Goal: Task Accomplishment & Management: Use online tool/utility

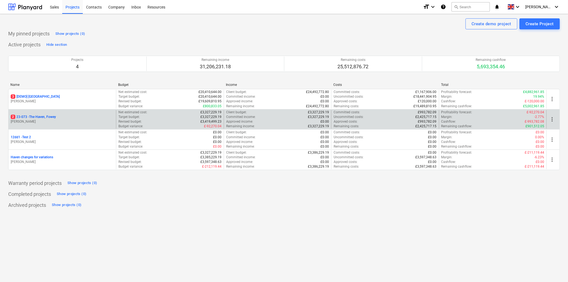
click at [50, 117] on p "2 23-073 - [GEOGRAPHIC_DATA], [GEOGRAPHIC_DATA]" at bounding box center [33, 117] width 45 height 5
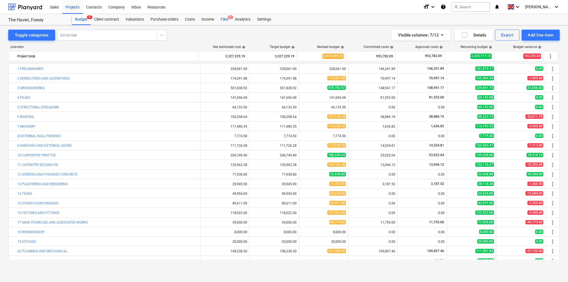
click at [226, 20] on div "Files 2" at bounding box center [224, 19] width 14 height 11
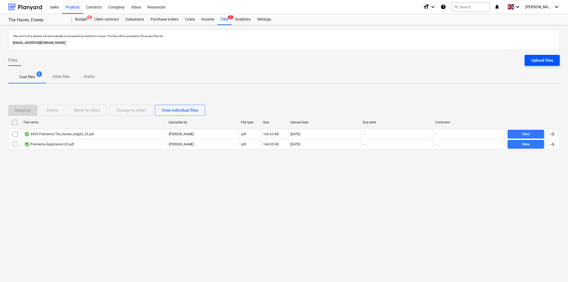
click at [530, 56] on button "Upload files" at bounding box center [541, 60] width 35 height 11
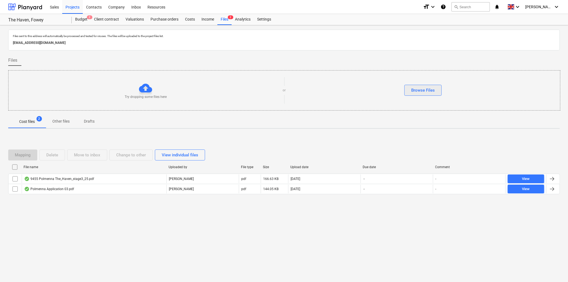
click at [431, 92] on div "Browse Files" at bounding box center [423, 90] width 24 height 7
click at [210, 18] on div "Income" at bounding box center [207, 19] width 19 height 11
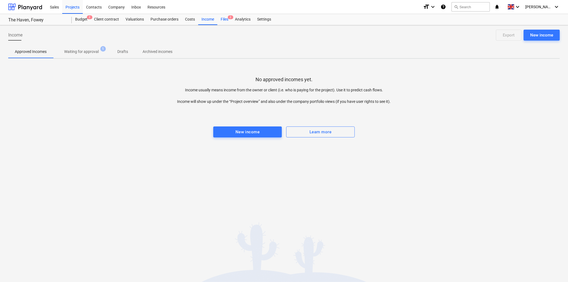
click at [222, 19] on div "Files 2" at bounding box center [224, 19] width 14 height 11
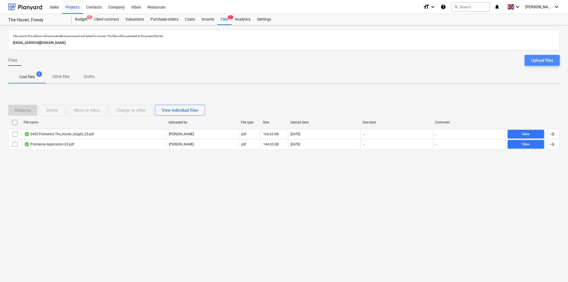
click at [533, 59] on div "Upload files" at bounding box center [542, 60] width 22 height 7
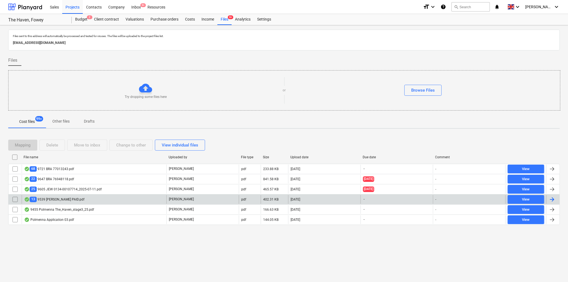
click at [62, 199] on div "13 9539 [PERSON_NAME] PAID.pdf" at bounding box center [54, 198] width 60 height 5
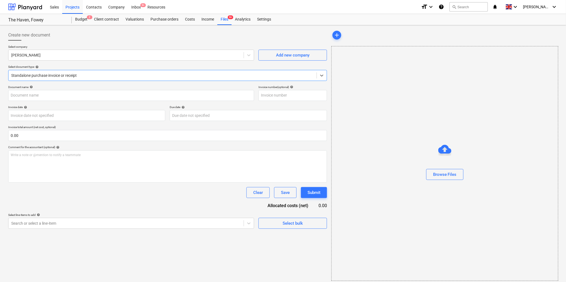
type input "E2020629732"
type input "[DATE]"
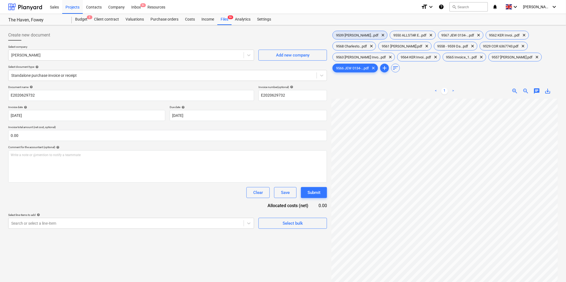
click at [352, 35] on span "9539 [PERSON_NAME]...pdf" at bounding box center [357, 35] width 49 height 4
click at [399, 48] on span "9561 [PERSON_NAME].pdf" at bounding box center [401, 46] width 47 height 4
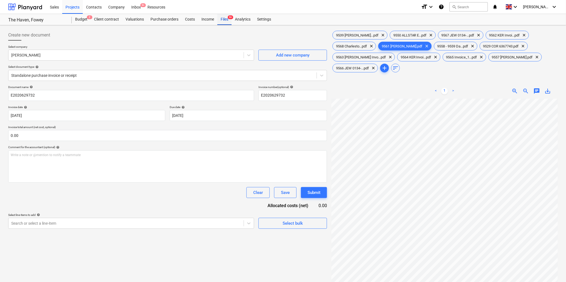
click at [223, 17] on div "Files 9+" at bounding box center [224, 19] width 14 height 11
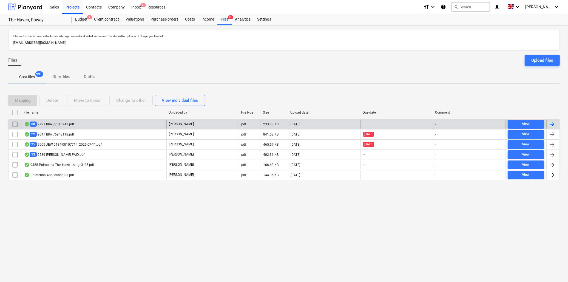
click at [13, 124] on input "checkbox" at bounding box center [15, 124] width 9 height 9
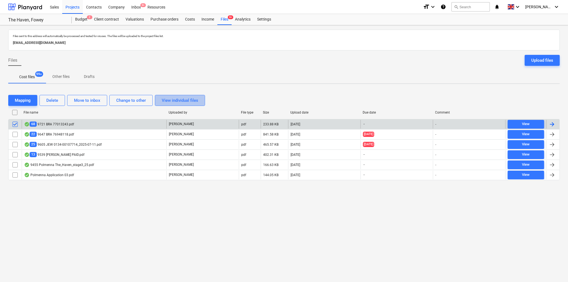
click at [170, 99] on div "View individual files" at bounding box center [180, 100] width 36 height 7
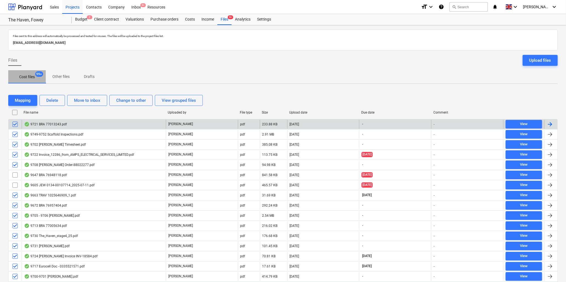
click at [26, 74] on p "Cost files" at bounding box center [27, 77] width 16 height 6
click at [159, 100] on button "View grouped files" at bounding box center [179, 100] width 48 height 11
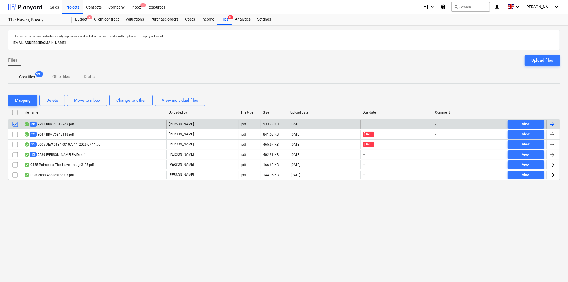
click at [14, 110] on input "checkbox" at bounding box center [14, 112] width 9 height 9
click at [16, 122] on input "checkbox" at bounding box center [15, 124] width 9 height 9
click at [167, 99] on div "View individual files" at bounding box center [180, 100] width 36 height 7
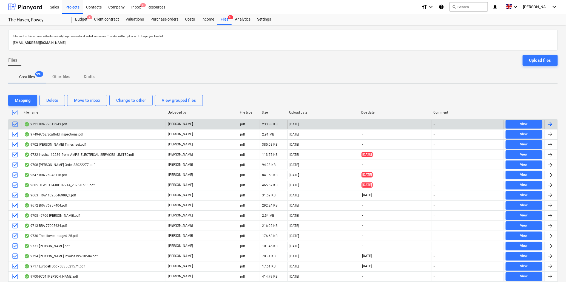
click at [15, 110] on input "checkbox" at bounding box center [14, 112] width 9 height 9
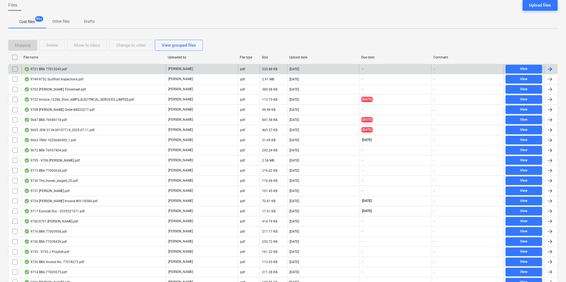
scroll to position [61, 0]
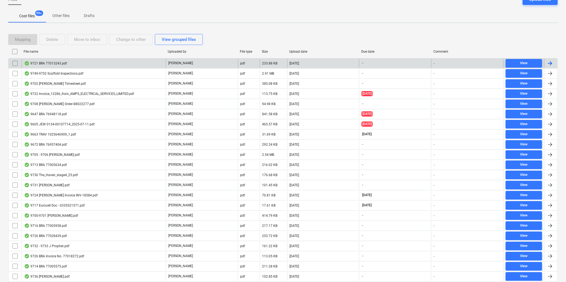
click at [45, 62] on div "9721 BRA 77013243.pdf" at bounding box center [45, 63] width 43 height 4
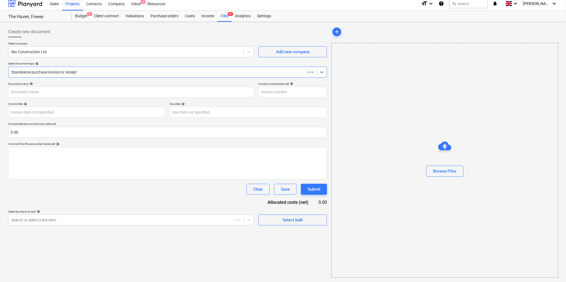
scroll to position [3, 0]
type input "77013243"
type input "[DATE]"
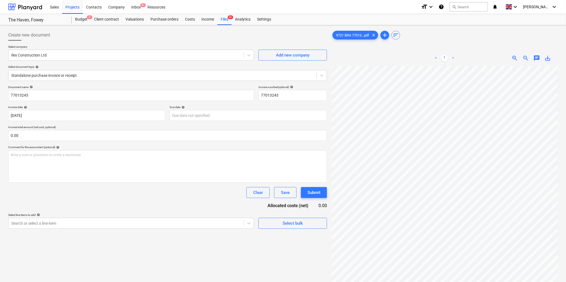
scroll to position [91, 0]
click at [85, 56] on div at bounding box center [126, 54] width 230 height 5
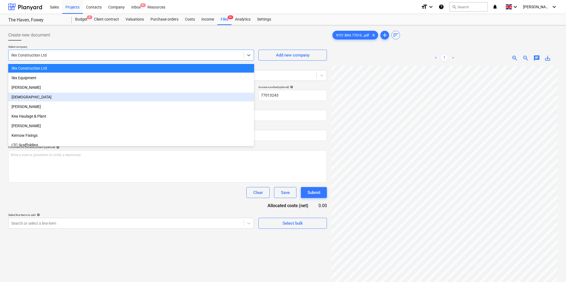
scroll to position [0, 0]
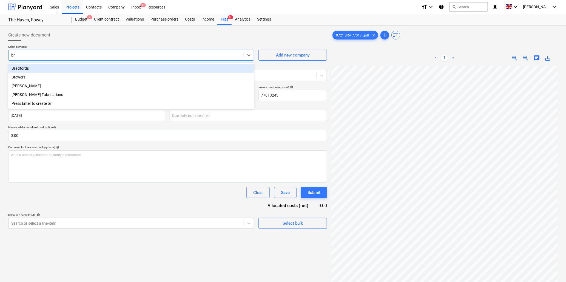
type input "bra"
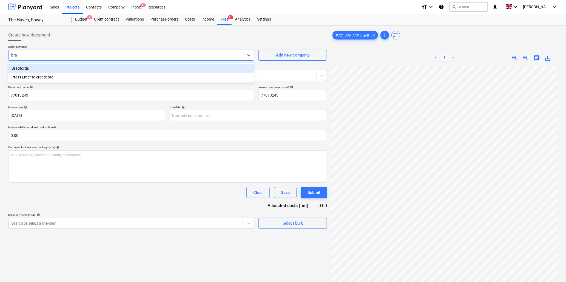
click at [30, 68] on div "Bradfords" at bounding box center [131, 68] width 246 height 9
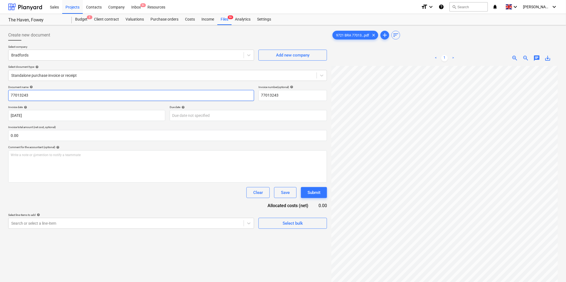
drag, startPoint x: 51, startPoint y: 96, endPoint x: -19, endPoint y: 94, distance: 70.2
click at [0, 94] on html "Sales Projects Contacts Company Inbox 9+ Resources format_size keyboard_arrow_d…" at bounding box center [283, 141] width 566 height 282
type input "9721 Bradfords"
click at [61, 133] on input "text" at bounding box center [167, 135] width 319 height 11
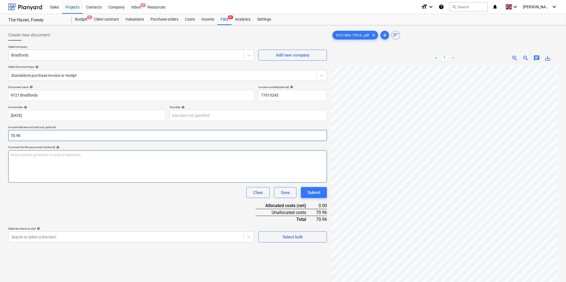
type input "70.96"
click at [66, 159] on div "Write a note or @mention to notify a teammate [PERSON_NAME]" at bounding box center [167, 166] width 319 height 32
click at [482, 47] on div "9721 BRA 77013...pdf clear add sort < 1 > zoom_in zoom_out chat 0 save_alt" at bounding box center [444, 181] width 226 height 302
click at [41, 156] on p "Write a note or @mention to notify a teammate [PERSON_NAME]" at bounding box center [168, 155] width 314 height 5
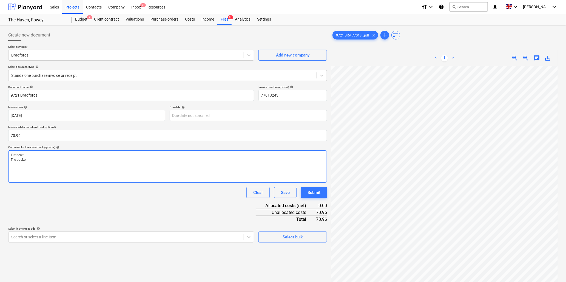
click at [21, 153] on p "Timbewr" at bounding box center [168, 155] width 314 height 5
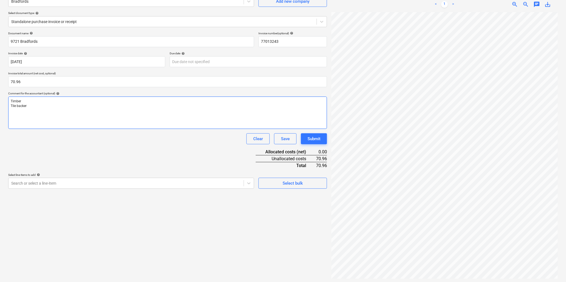
scroll to position [55, 0]
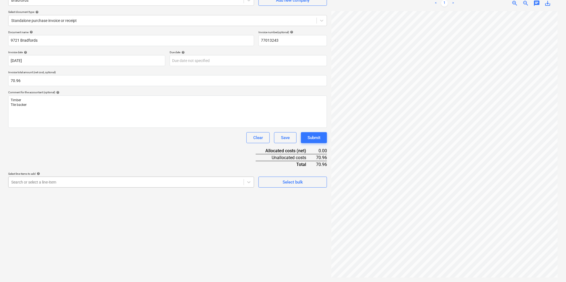
click at [58, 180] on div at bounding box center [126, 181] width 230 height 5
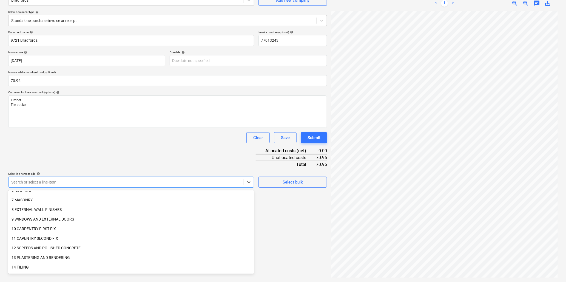
scroll to position [91, 0]
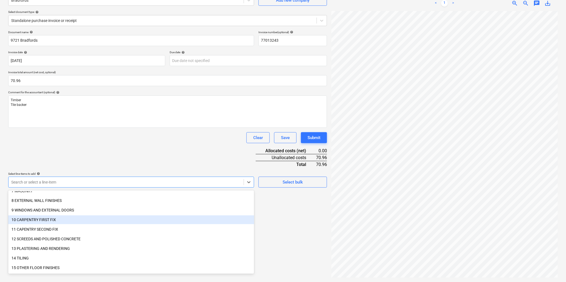
click at [50, 219] on div "10 CARPENTRY FIRST FIX" at bounding box center [131, 219] width 246 height 9
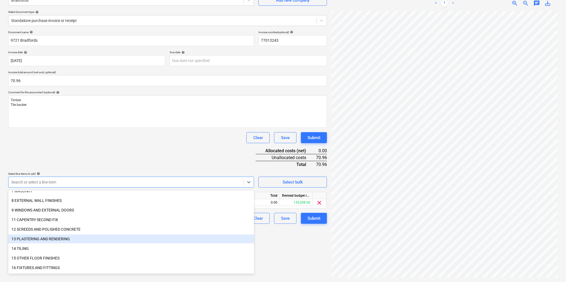
click at [49, 238] on div "13 PLASTERING AND RENDERING" at bounding box center [131, 238] width 246 height 9
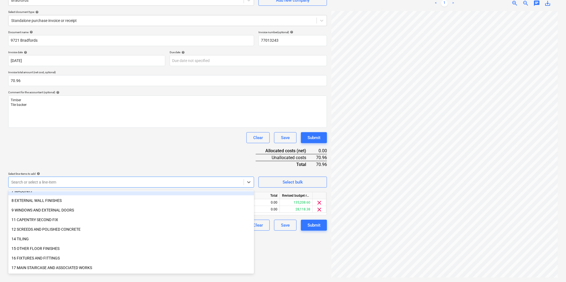
click at [118, 138] on div "Clear Save Submit" at bounding box center [167, 137] width 319 height 11
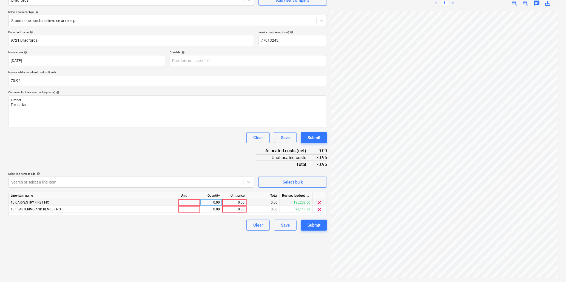
click at [185, 202] on div at bounding box center [189, 202] width 22 height 7
type input "item"
click at [228, 202] on div "0.00" at bounding box center [234, 202] width 20 height 7
type input "12.34"
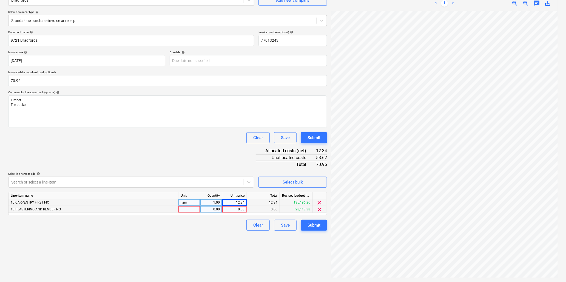
click at [184, 210] on div at bounding box center [189, 209] width 22 height 7
type input "item"
type input "58.62"
click at [315, 225] on div "Submit" at bounding box center [313, 224] width 13 height 7
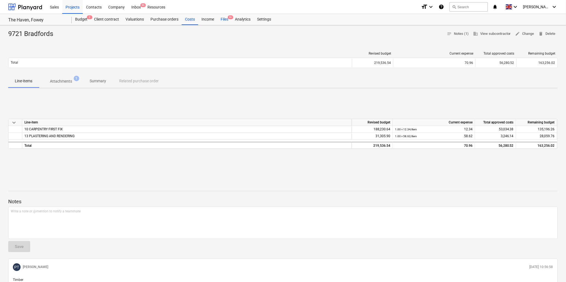
click at [223, 19] on div "Files 9+" at bounding box center [224, 19] width 14 height 11
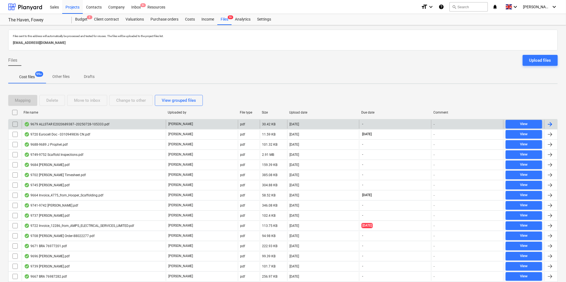
click at [34, 122] on div "9679 ALLSTAR E2020689387--20250728-105333.pdf" at bounding box center [66, 124] width 85 height 4
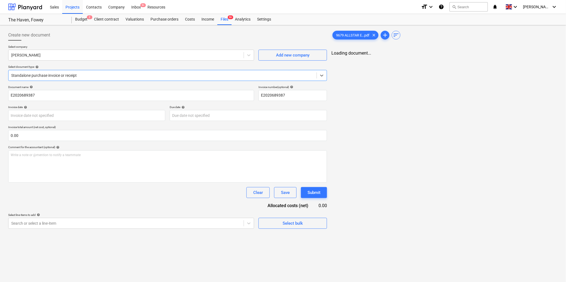
type input "E2020689387"
click at [96, 55] on div at bounding box center [126, 54] width 230 height 5
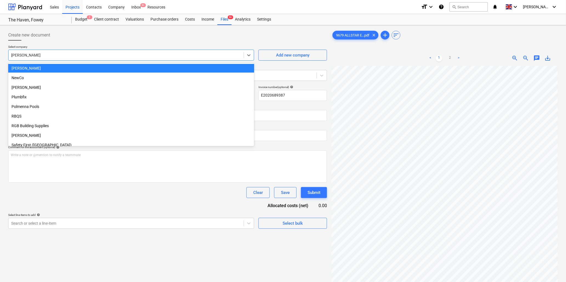
scroll to position [416, 0]
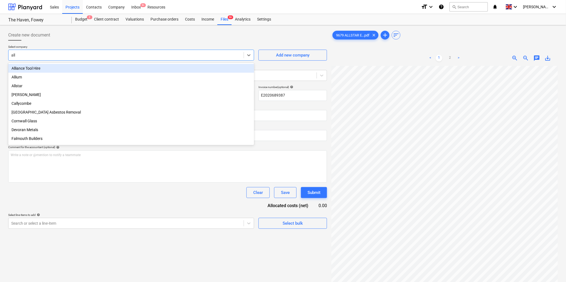
type input "alls"
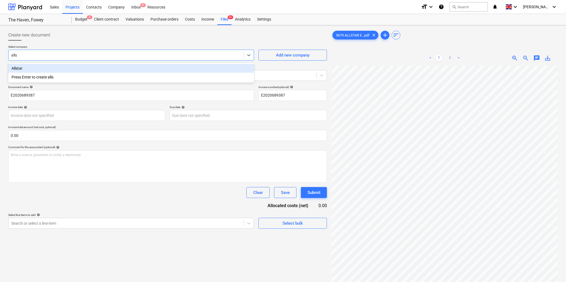
click at [99, 68] on div "Allstar" at bounding box center [131, 68] width 246 height 9
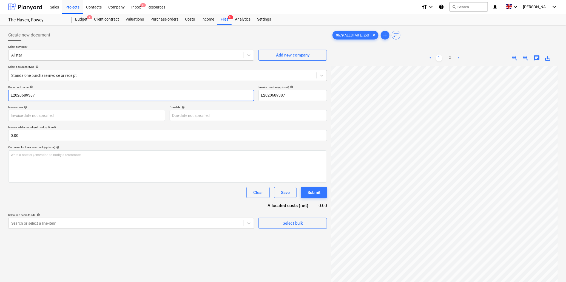
drag, startPoint x: 43, startPoint y: 97, endPoint x: -62, endPoint y: 89, distance: 105.5
click at [0, 89] on html "Sales Projects Contacts Company Inbox 9+ Resources format_size keyboard_arrow_d…" at bounding box center [283, 141] width 566 height 282
type input "9679 Allstar"
click at [108, 116] on body "Sales Projects Contacts Company Inbox 9+ Resources format_size keyboard_arrow_d…" at bounding box center [283, 141] width 566 height 282
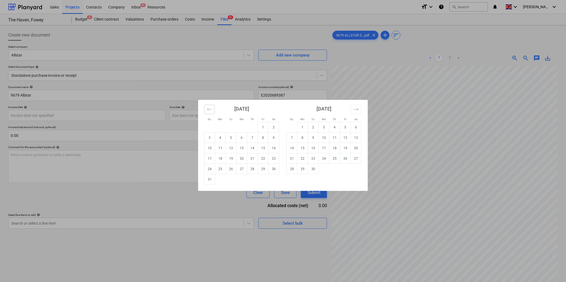
click at [209, 111] on icon "Move backward to switch to the previous month." at bounding box center [209, 109] width 5 height 5
click at [241, 158] on td "23" at bounding box center [241, 158] width 11 height 10
type input "[DATE]"
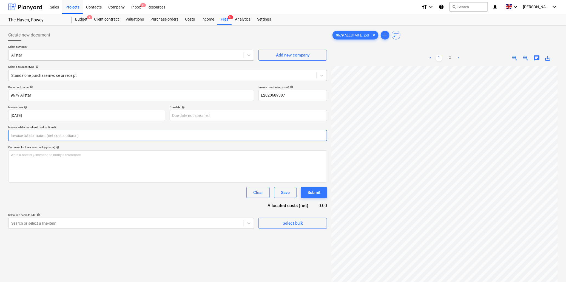
click at [95, 133] on input "text" at bounding box center [167, 135] width 319 height 11
type input "0.00"
click at [15, 135] on input "text" at bounding box center [167, 135] width 319 height 11
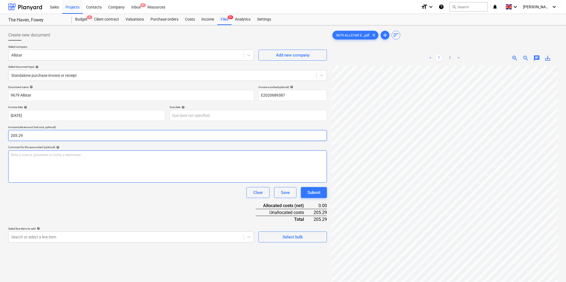
type input "205.29"
click at [26, 162] on div "Write a note or @mention to notify a teammate [PERSON_NAME]" at bounding box center [167, 166] width 319 height 32
click at [450, 58] on link "2" at bounding box center [450, 58] width 7 height 7
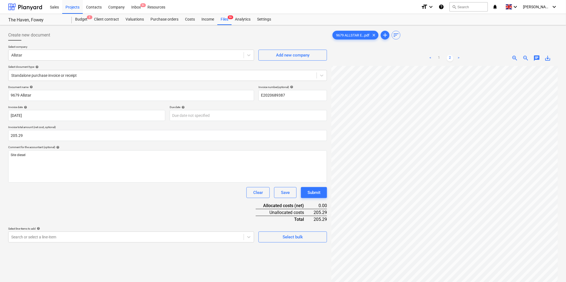
click at [270, 184] on div "Create new document Select company Allstar Add new company Select document type…" at bounding box center [283, 180] width 554 height 307
click at [560, 150] on div "Create new document Select company Allstar Add new company Select document type…" at bounding box center [283, 180] width 566 height 311
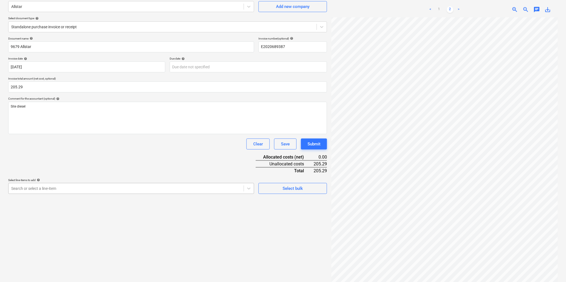
click at [85, 233] on body "Sales Projects Contacts Company Inbox 9+ Resources format_size keyboard_arrow_d…" at bounding box center [283, 93] width 566 height 282
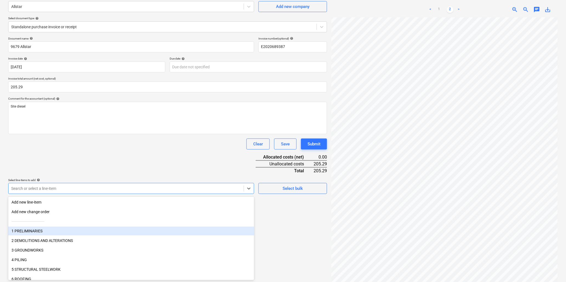
click at [42, 230] on div "1 PRELIMINARIES" at bounding box center [131, 230] width 246 height 9
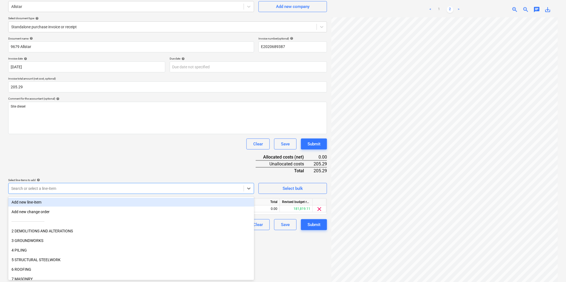
click at [95, 160] on div "Document name help 9679 Allstar Invoice number (optional) help E2020689387 Invo…" at bounding box center [167, 133] width 319 height 193
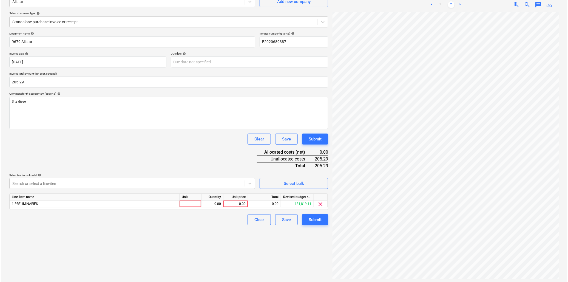
scroll to position [55, 0]
click at [186, 201] on div at bounding box center [189, 202] width 22 height 7
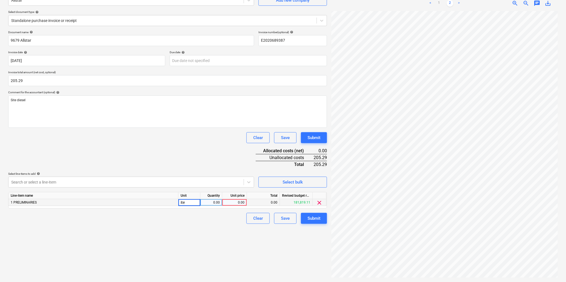
type input "item"
type input "205.29"
click at [305, 219] on button "Submit" at bounding box center [314, 218] width 26 height 11
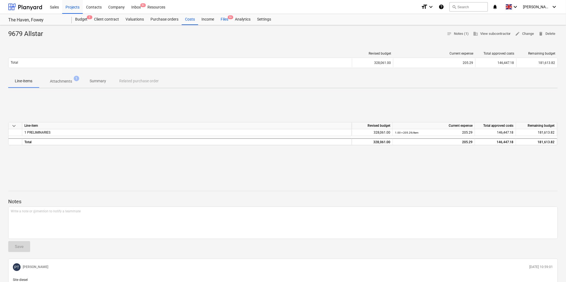
click at [224, 19] on div "Files 9+" at bounding box center [224, 19] width 14 height 11
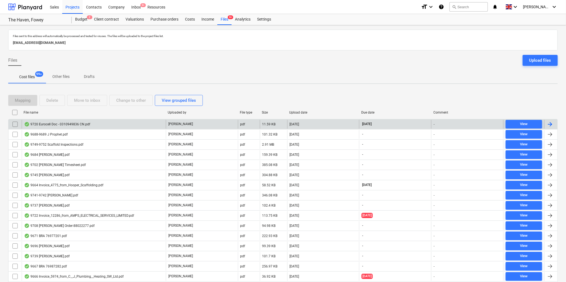
click at [34, 122] on div "9720 Eurocell Doc - 0310949836 CN.pdf" at bounding box center [57, 124] width 66 height 4
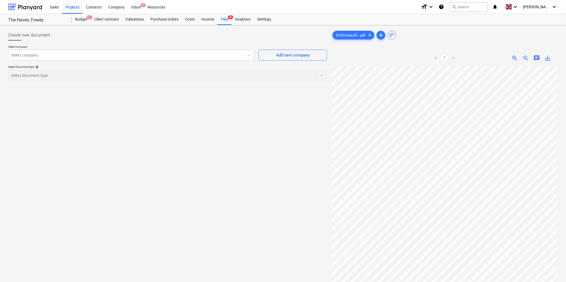
scroll to position [141, 48]
click at [213, 58] on div at bounding box center [126, 54] width 230 height 5
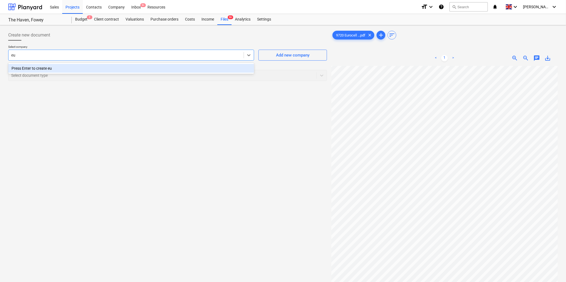
type input "e"
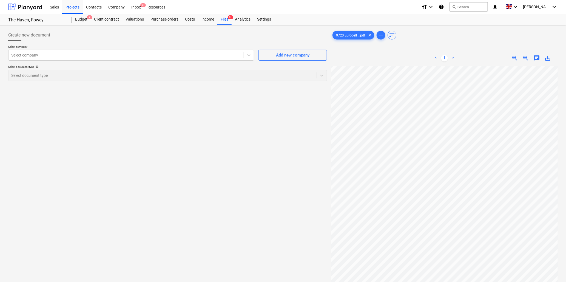
scroll to position [10, 51]
click at [32, 54] on div at bounding box center [126, 54] width 230 height 5
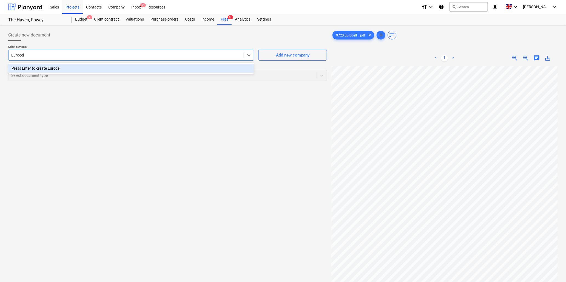
type input "Eurocell"
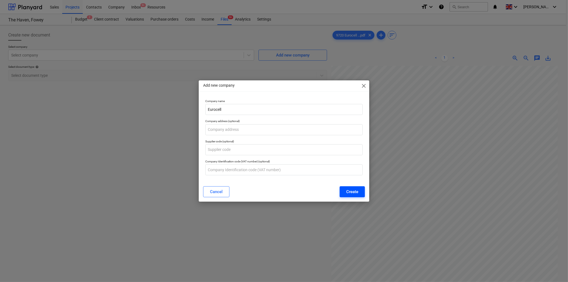
click at [355, 190] on div "Create" at bounding box center [352, 191] width 12 height 7
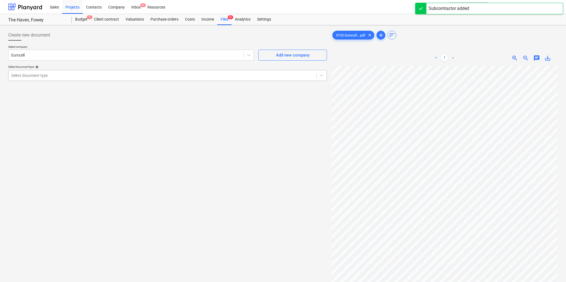
click at [97, 76] on div at bounding box center [162, 75] width 302 height 5
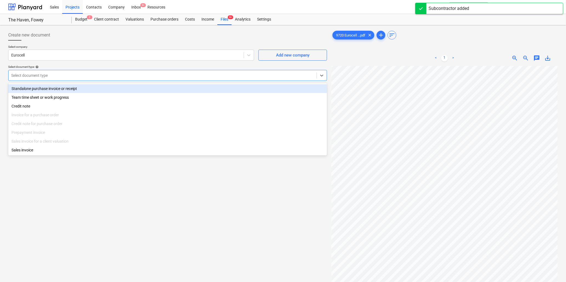
click at [79, 86] on div "Standalone purchase invoice or receipt" at bounding box center [167, 88] width 319 height 9
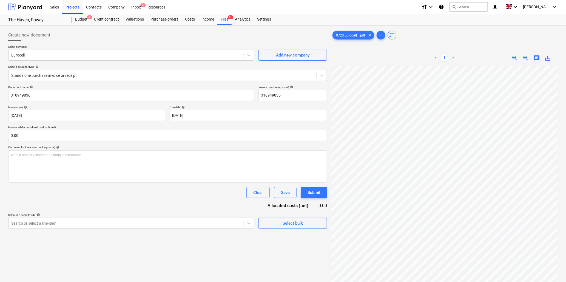
scroll to position [10, 120]
click at [64, 95] on input "310949836" at bounding box center [131, 95] width 246 height 11
type input "9720 Eurocell"
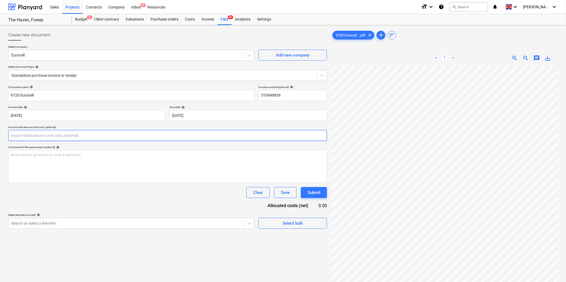
click at [87, 138] on input "text" at bounding box center [167, 135] width 319 height 11
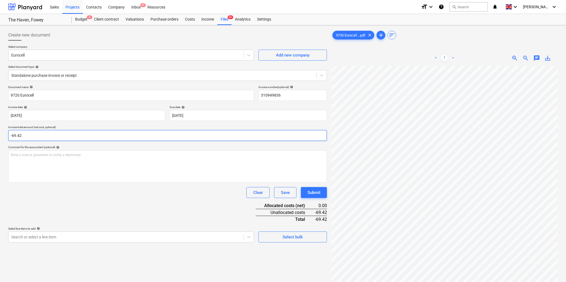
type input "-69.42"
click at [56, 155] on p "Credit Note for" at bounding box center [168, 155] width 314 height 5
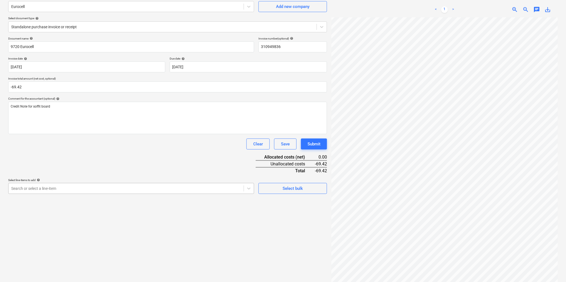
click at [58, 233] on body "Sales Projects Contacts Company Inbox 9+ Resources format_size keyboard_arrow_d…" at bounding box center [283, 93] width 566 height 282
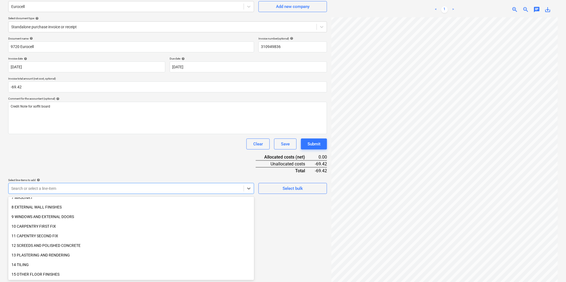
scroll to position [91, 0]
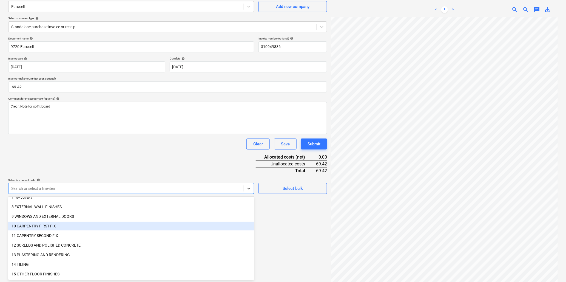
click at [40, 225] on div "10 CARPENTRY FIRST FIX" at bounding box center [131, 225] width 246 height 9
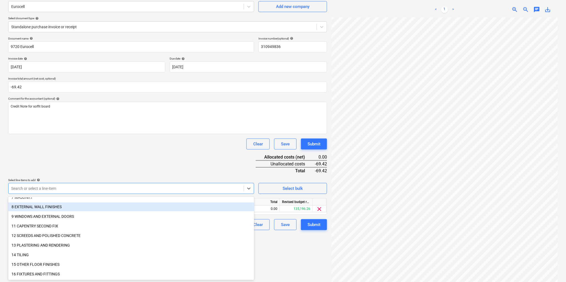
click at [71, 162] on div "Document name help 9720 Eurocell Invoice number (optional) help 310949836 Invoi…" at bounding box center [167, 133] width 319 height 193
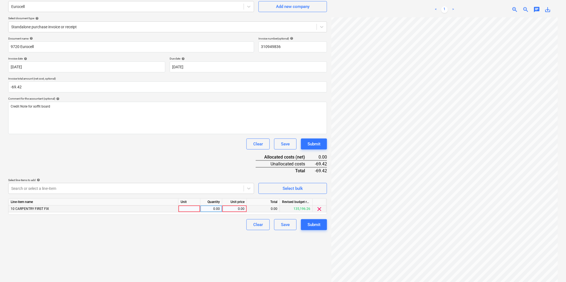
click at [187, 207] on div at bounding box center [189, 208] width 22 height 7
type input "o"
type input "item"
type input "-69.42"
click at [316, 224] on div "Submit" at bounding box center [313, 224] width 13 height 7
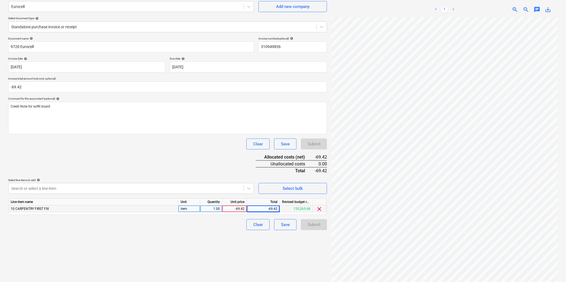
click at [203, 209] on div "1.00" at bounding box center [210, 208] width 17 height 7
type input "-1"
type input "69.42"
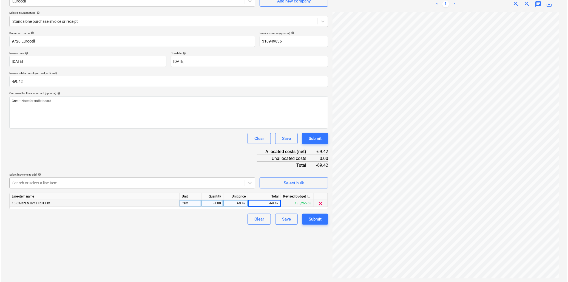
scroll to position [55, 0]
click at [308, 220] on div "Submit" at bounding box center [313, 217] width 13 height 7
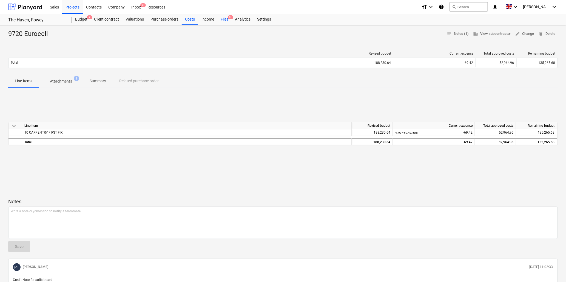
click at [226, 18] on div "Files 9+" at bounding box center [224, 19] width 14 height 11
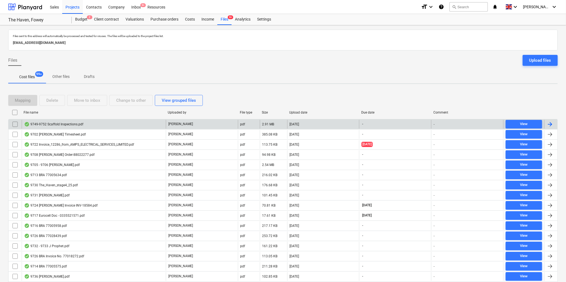
click at [53, 124] on div "9749-9752 Scaffold Inspections.pdf" at bounding box center [53, 124] width 59 height 4
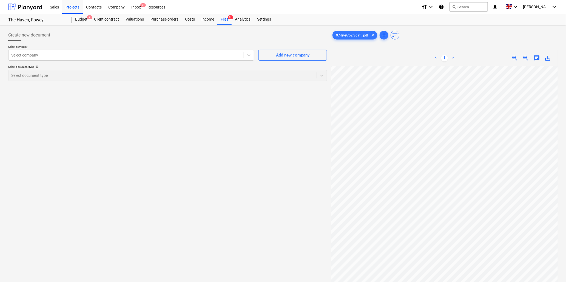
click at [452, 56] on link ">" at bounding box center [453, 58] width 7 height 7
click at [459, 65] on div "< 1 > zoom_in zoom_out chat 0 save_alt" at bounding box center [444, 191] width 226 height 282
click at [225, 18] on div "Files 9+" at bounding box center [224, 19] width 14 height 11
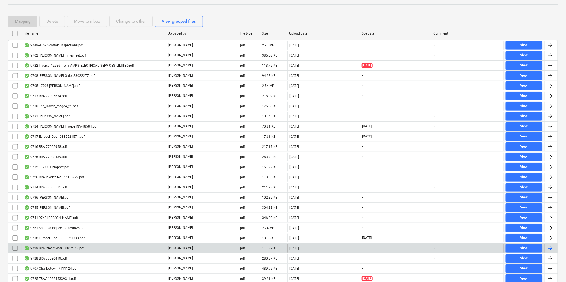
scroll to position [182, 0]
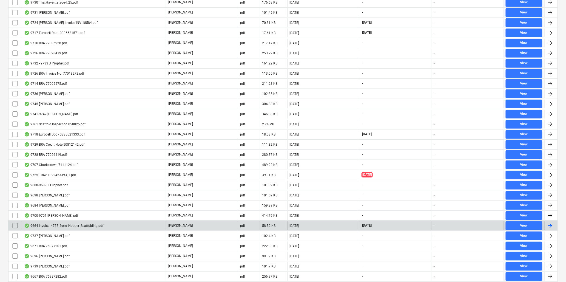
click at [66, 225] on div "9664 Invoice_4775_from_Hooper_Scaffolding.pdf" at bounding box center [63, 225] width 79 height 4
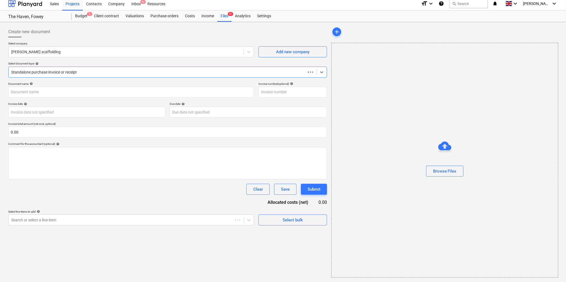
scroll to position [3, 0]
type input "4775"
type input "[DATE]"
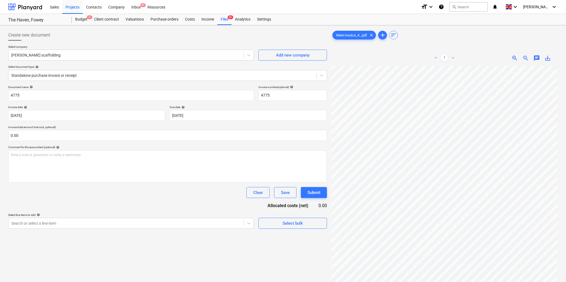
scroll to position [113, 53]
